Goal: Task Accomplishment & Management: Manage account settings

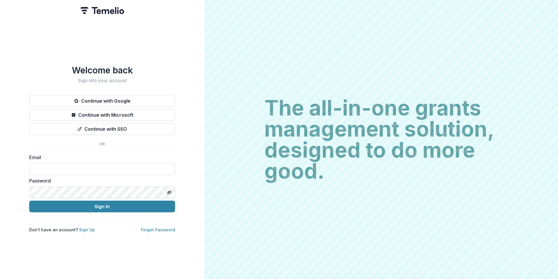
click at [106, 164] on input at bounding box center [102, 169] width 146 height 12
type input "**********"
click at [29, 200] on button "Sign In" at bounding box center [102, 206] width 146 height 12
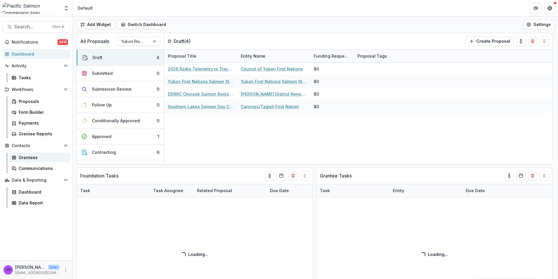
click at [30, 156] on div "Grantees" at bounding box center [42, 157] width 47 height 6
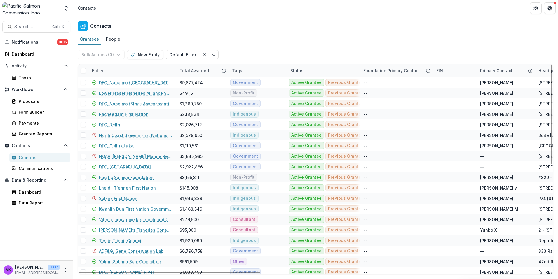
click at [137, 66] on div "Entity" at bounding box center [132, 70] width 88 height 13
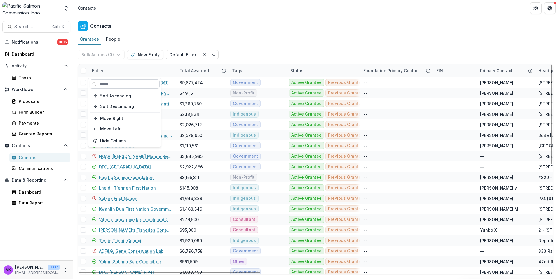
click at [129, 84] on input at bounding box center [125, 83] width 70 height 9
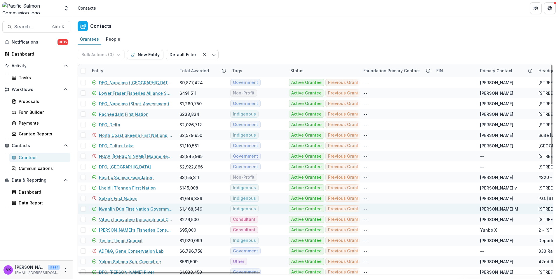
drag, startPoint x: 140, startPoint y: 209, endPoint x: 165, endPoint y: 211, distance: 24.4
click at [140, 209] on link "Kwanlin Dün First Nation Government" at bounding box center [136, 209] width 74 height 6
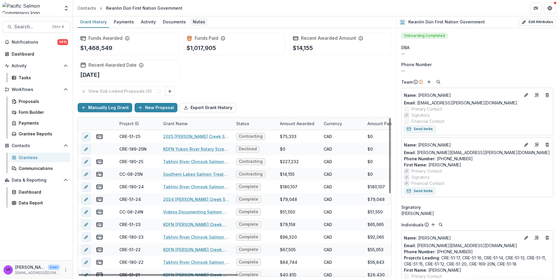
click at [200, 20] on div "Notes" at bounding box center [199, 22] width 17 height 8
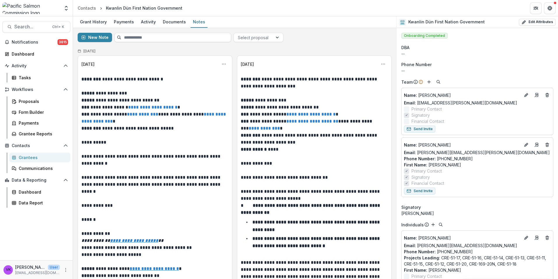
click at [27, 156] on div "Grantees" at bounding box center [42, 157] width 47 height 6
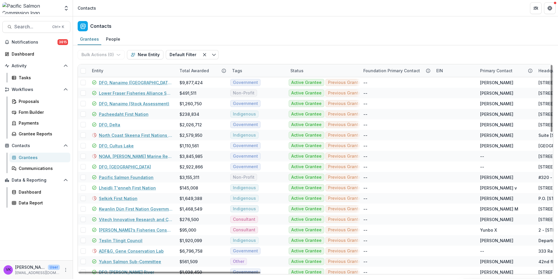
click at [106, 67] on div "Entity" at bounding box center [132, 70] width 88 height 13
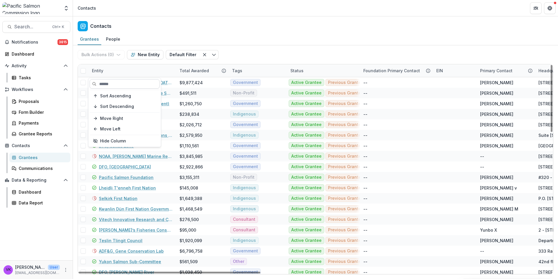
click at [111, 81] on input at bounding box center [125, 83] width 70 height 9
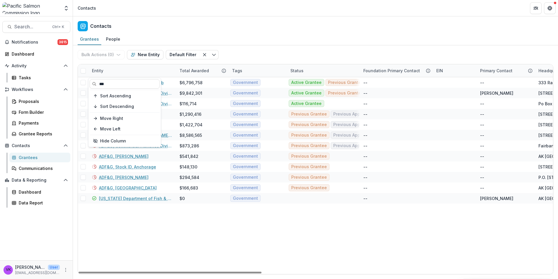
type input "***"
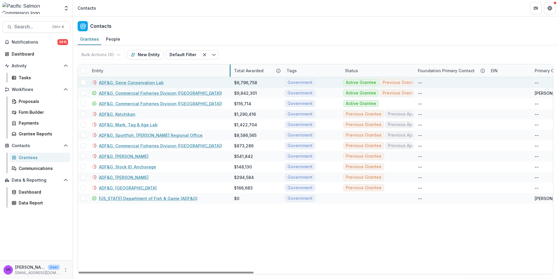
drag, startPoint x: 175, startPoint y: 70, endPoint x: 230, endPoint y: 79, distance: 55.3
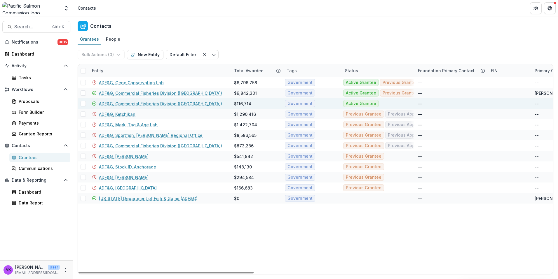
click at [159, 100] on link "ADF&G, Commercial Fisheries Division ([GEOGRAPHIC_DATA])" at bounding box center [160, 103] width 123 height 6
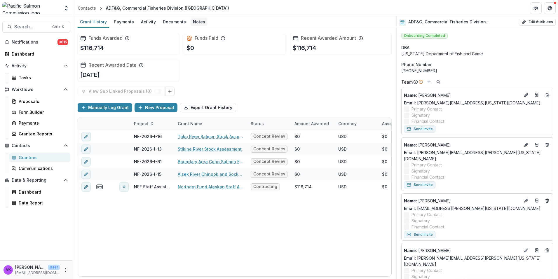
click at [197, 22] on div "Notes" at bounding box center [199, 22] width 17 height 8
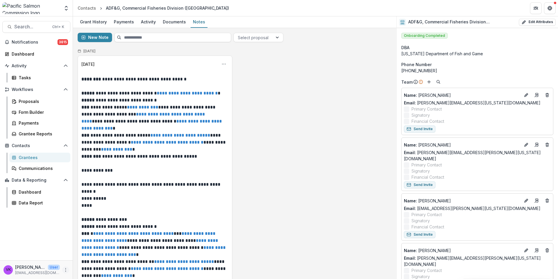
click at [65, 271] on icon "More" at bounding box center [65, 269] width 5 height 5
click at [88, 268] on button "Logout" at bounding box center [104, 267] width 63 height 10
